Goal: Browse casually

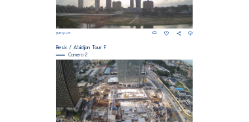
scroll to position [199, 0]
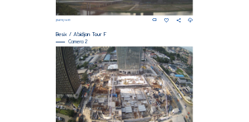
click at [139, 91] on img at bounding box center [125, 86] width 138 height 78
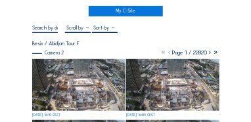
scroll to position [79, 0]
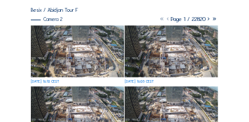
click at [87, 60] on img at bounding box center [77, 52] width 93 height 52
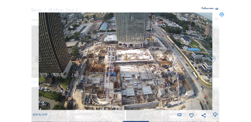
click at [215, 115] on icon at bounding box center [216, 115] width 5 height 7
click at [233, 90] on div "Scroll to travel through time | Press 'Alt' Button + Scroll to Zoom | Click and…" at bounding box center [125, 61] width 251 height 122
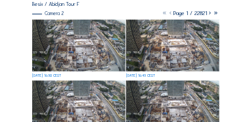
scroll to position [92, 0]
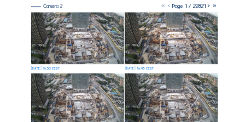
click at [80, 47] on img at bounding box center [77, 38] width 93 height 52
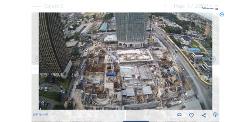
click at [216, 115] on icon at bounding box center [216, 115] width 5 height 7
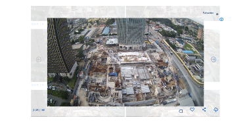
scroll to position [89, 0]
